Goal: Task Accomplishment & Management: Manage account settings

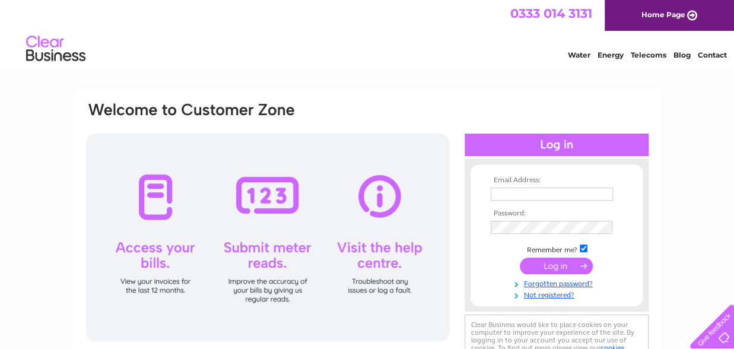
type input "davidhudson1963@yahoo.co.uk"
click at [553, 266] on input "submit" at bounding box center [556, 265] width 73 height 17
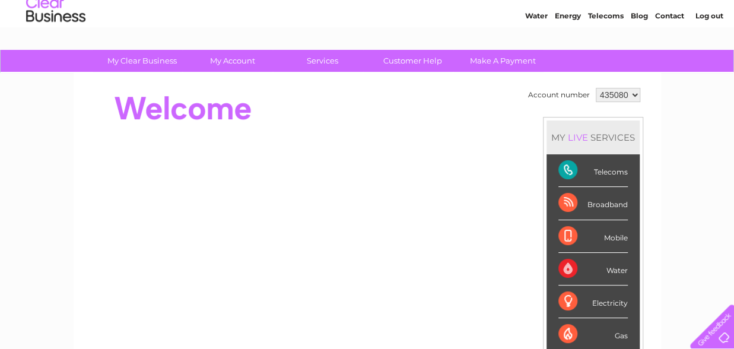
scroll to position [47, 0]
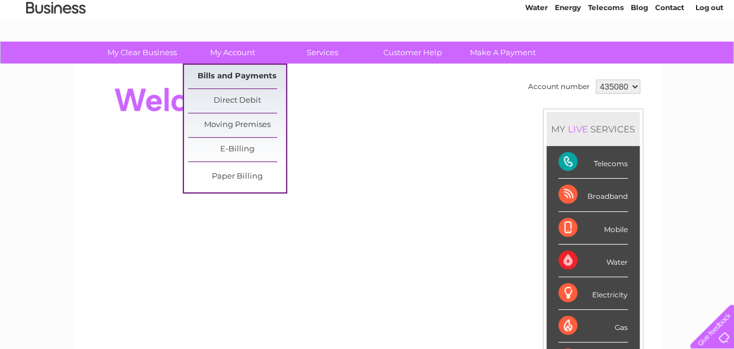
click at [237, 72] on link "Bills and Payments" at bounding box center [237, 77] width 98 height 24
click at [237, 76] on link "Bills and Payments" at bounding box center [237, 77] width 98 height 24
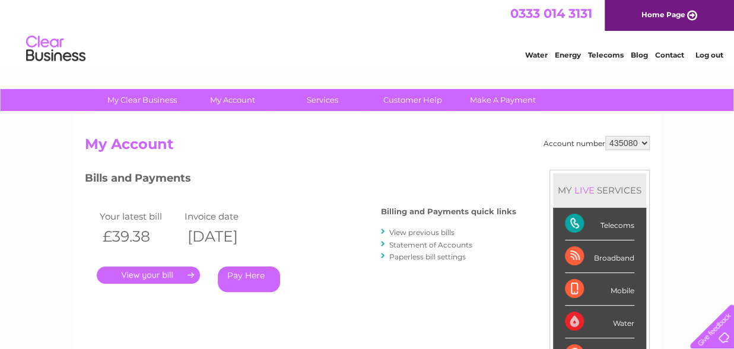
click at [144, 273] on link "." at bounding box center [148, 274] width 103 height 17
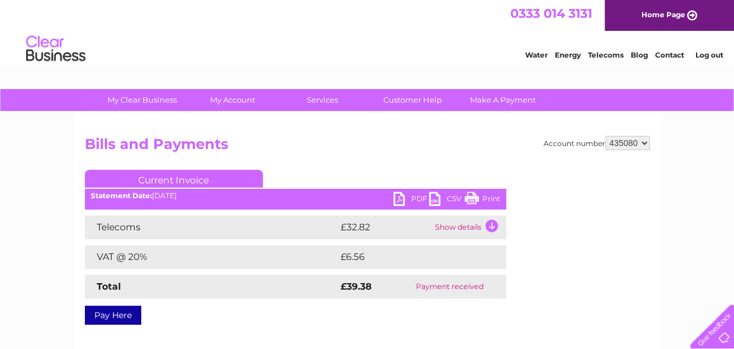
scroll to position [24, 0]
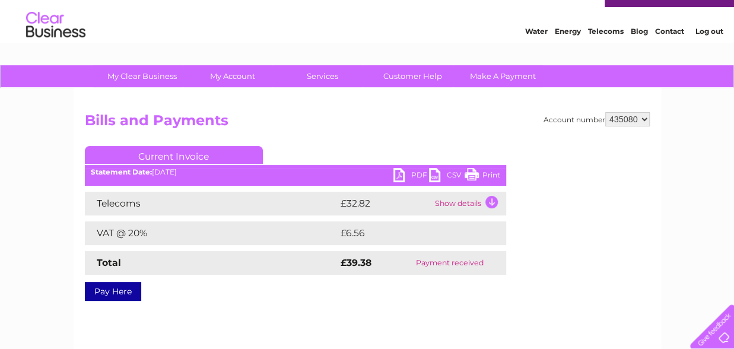
click at [405, 172] on link "PDF" at bounding box center [411, 176] width 36 height 17
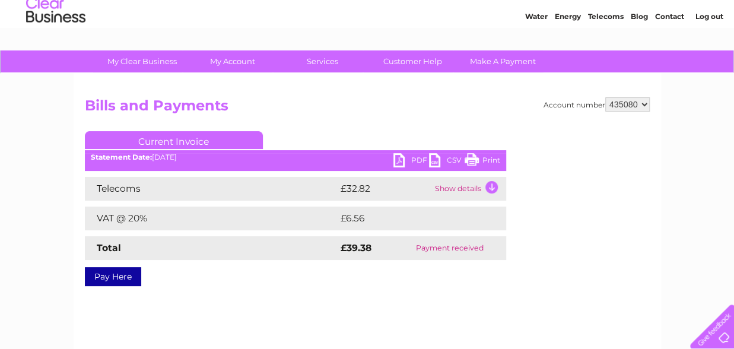
scroll to position [0, 0]
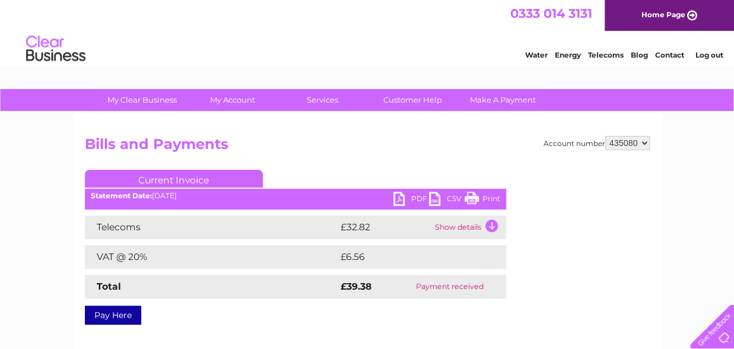
click at [566, 55] on link "Energy" at bounding box center [568, 54] width 26 height 9
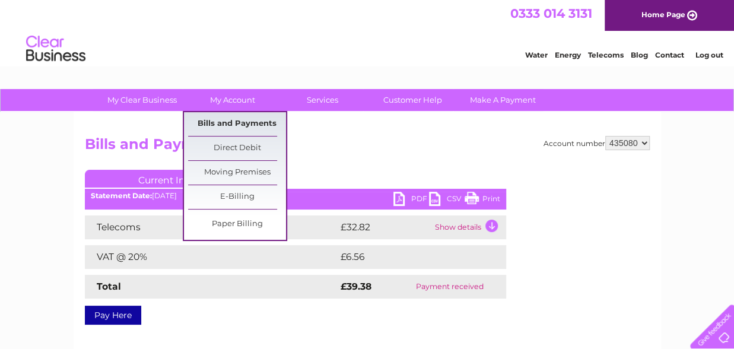
click at [239, 122] on link "Bills and Payments" at bounding box center [237, 124] width 98 height 24
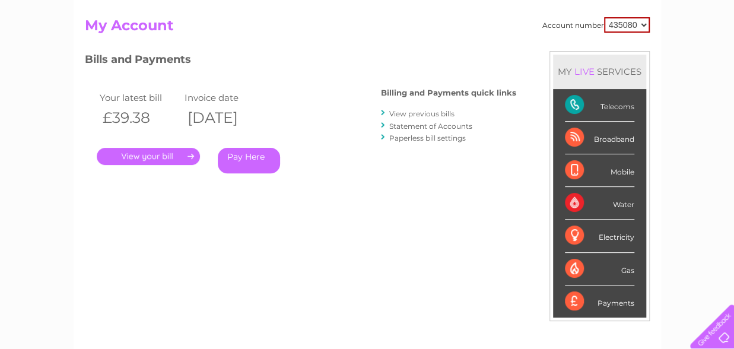
scroll to position [163, 0]
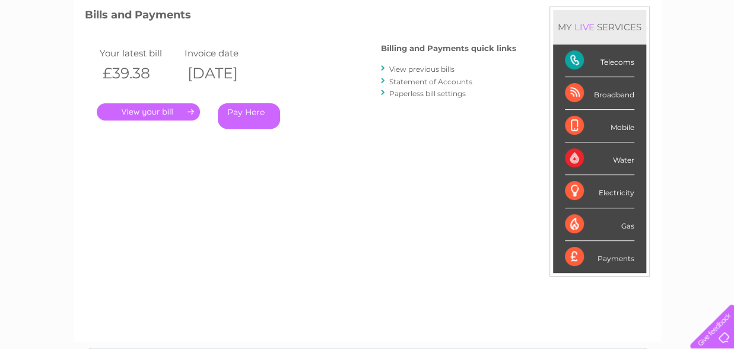
click at [418, 79] on link "Statement of Accounts" at bounding box center [430, 81] width 83 height 9
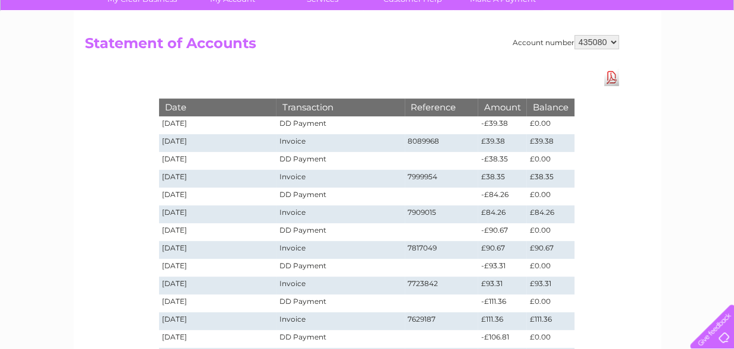
scroll to position [78, 0]
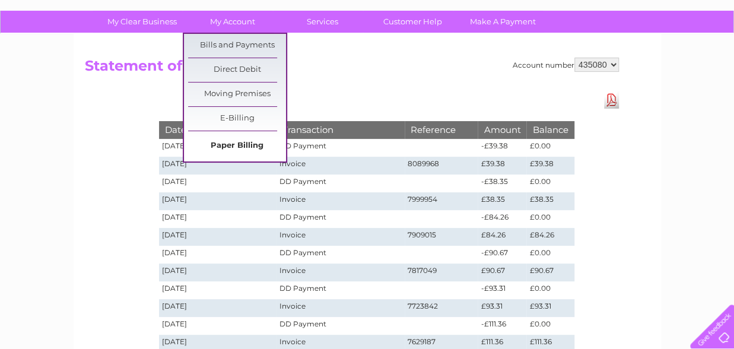
click at [222, 144] on link "Paper Billing" at bounding box center [237, 146] width 98 height 24
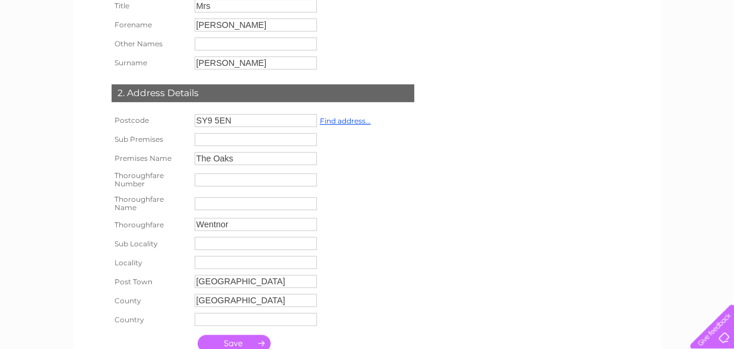
scroll to position [238, 0]
